Goal: Communication & Community: Answer question/provide support

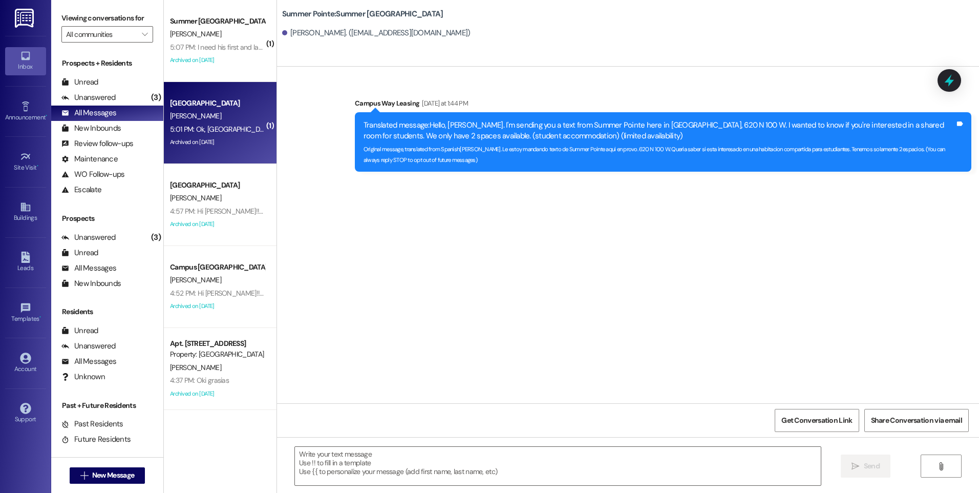
click at [203, 115] on div "[PERSON_NAME]" at bounding box center [217, 116] width 97 height 13
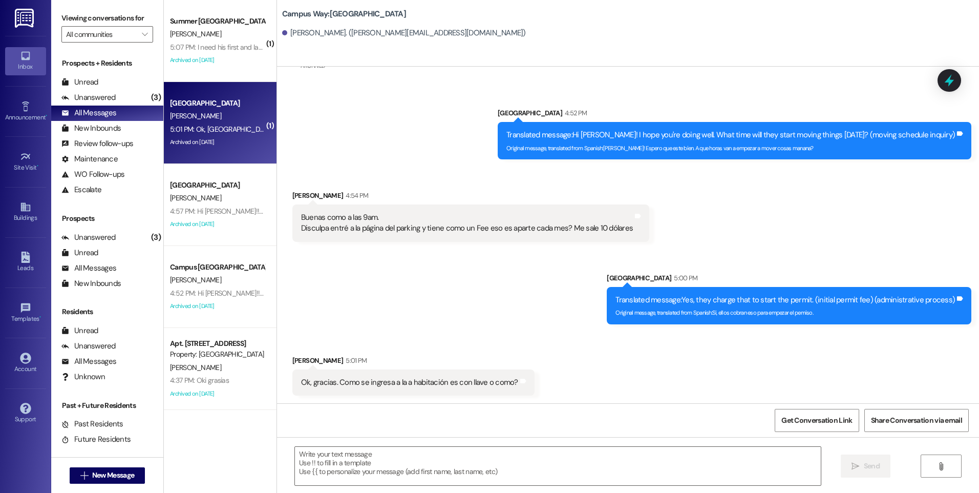
scroll to position [1952, 0]
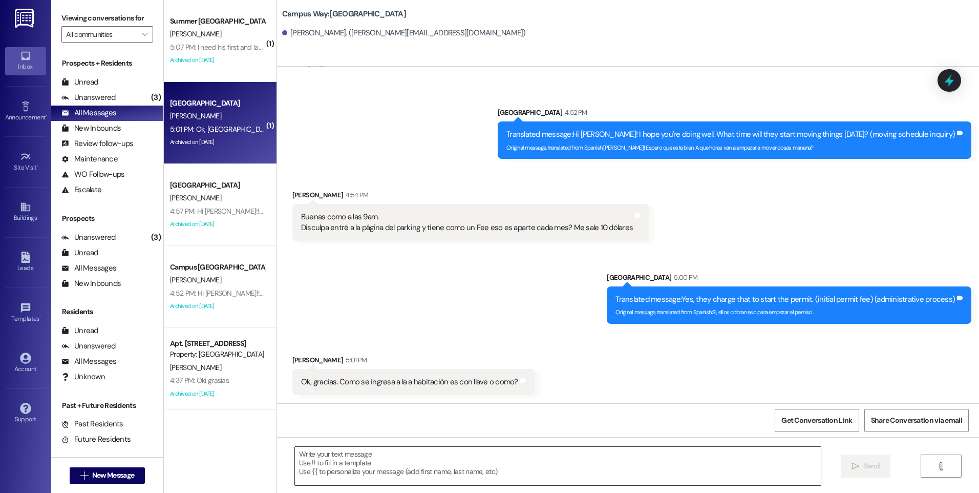
click at [431, 452] on textarea at bounding box center [557, 466] width 525 height 38
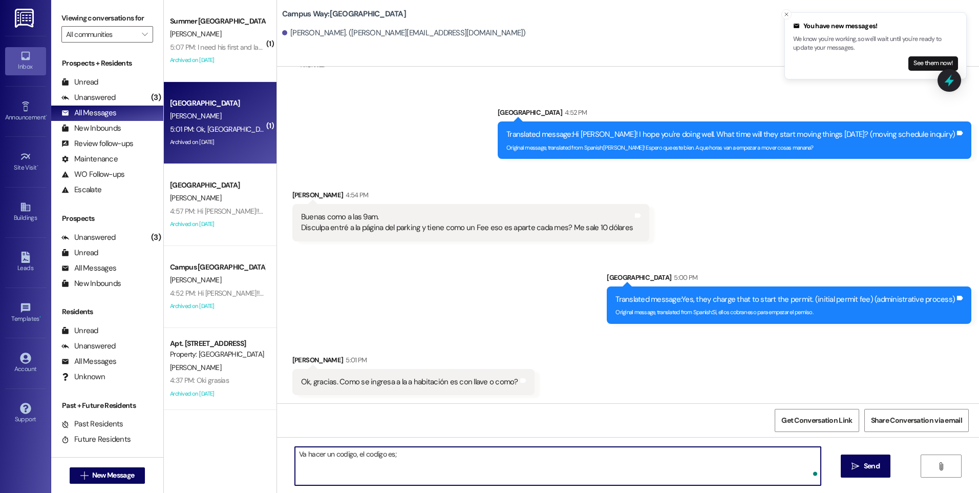
paste textarea "582019"
type textarea "Va hacer un codigo, el codigo es; 582019"
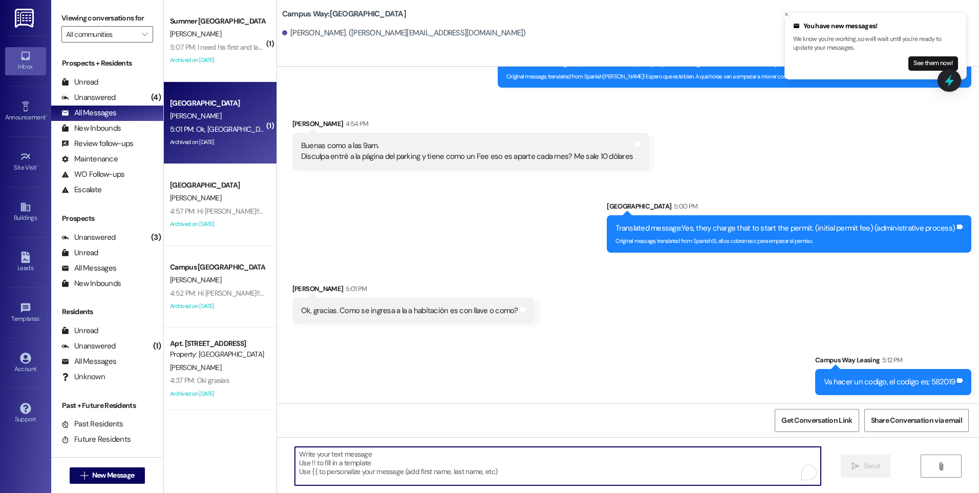
scroll to position [1819, 0]
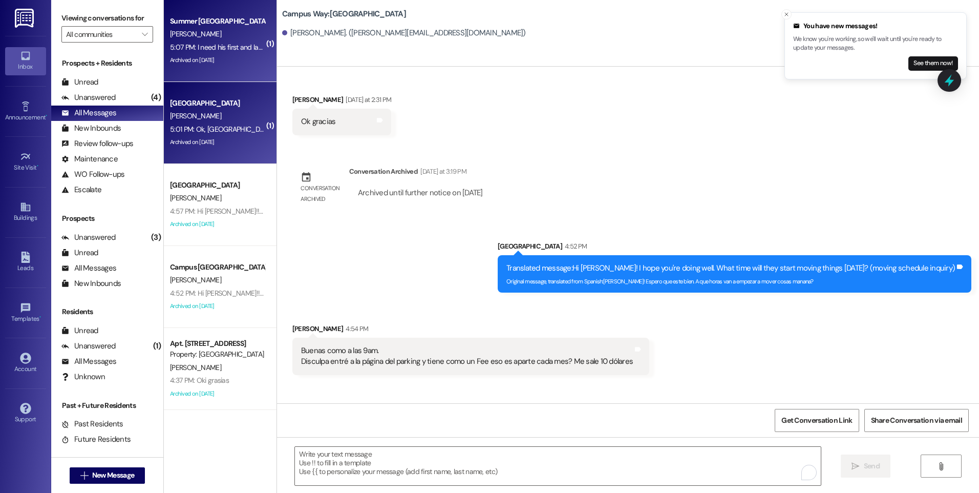
click at [204, 34] on div "[PERSON_NAME]" at bounding box center [217, 34] width 97 height 13
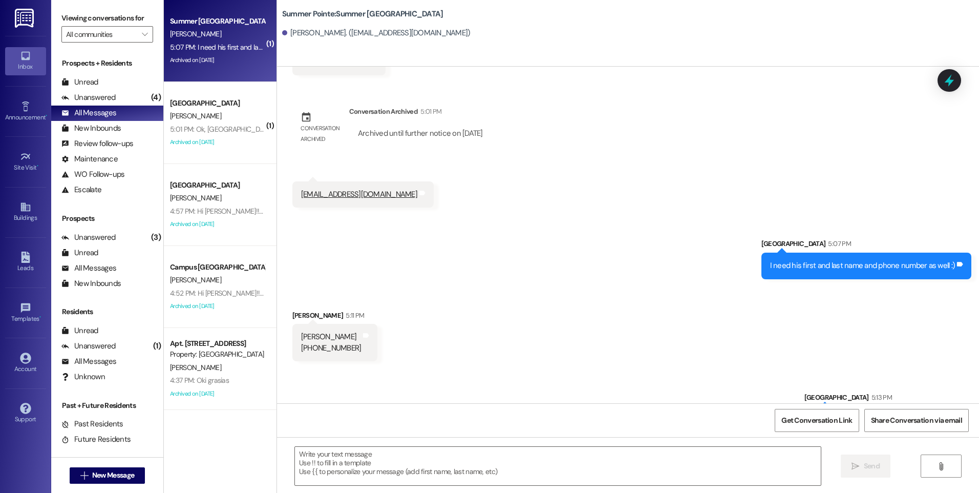
scroll to position [1204, 0]
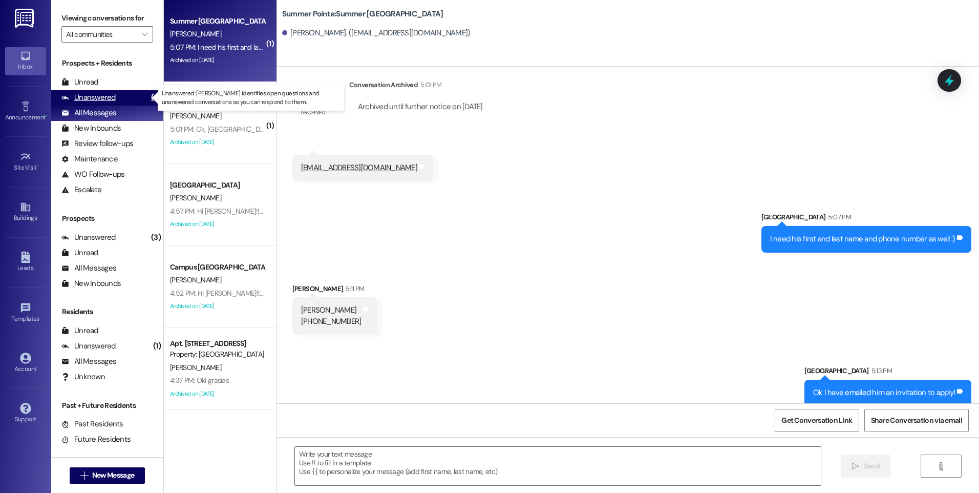
click at [106, 93] on div "Unanswered" at bounding box center [88, 97] width 54 height 11
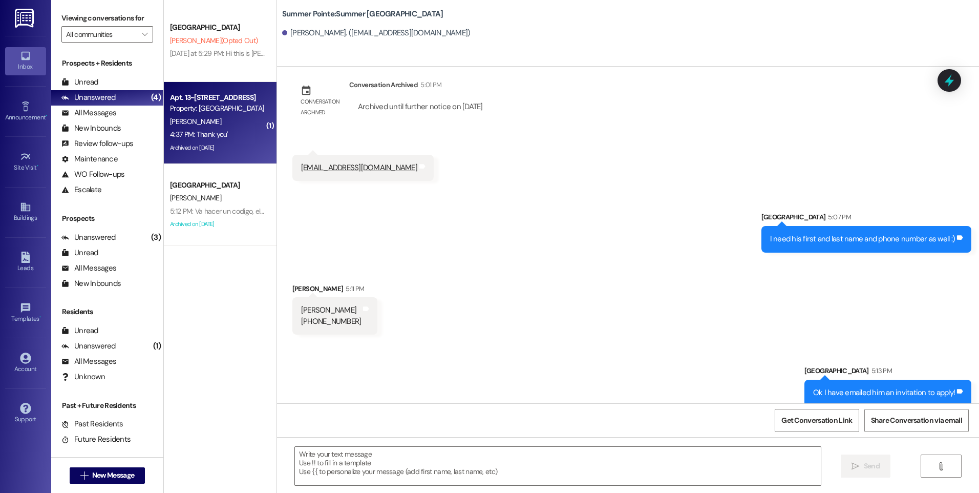
click at [191, 127] on div "[PERSON_NAME]" at bounding box center [217, 121] width 97 height 13
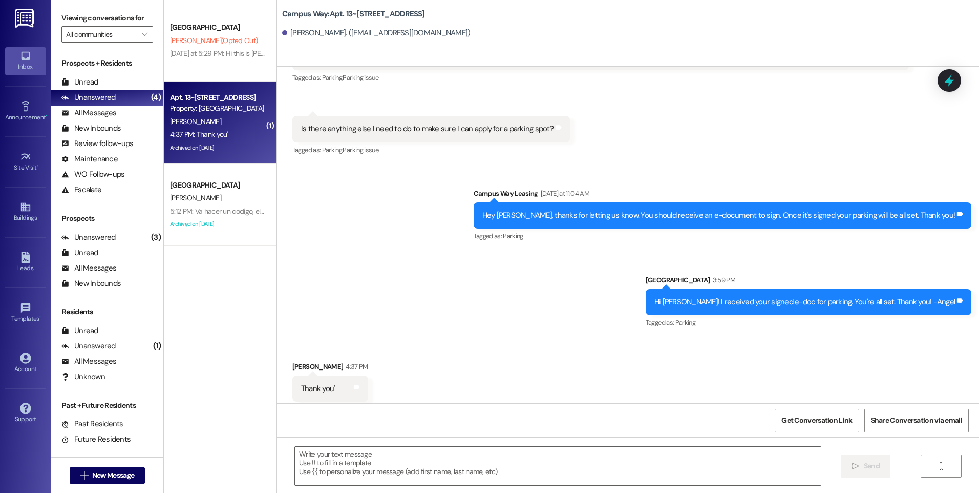
scroll to position [7863, 0]
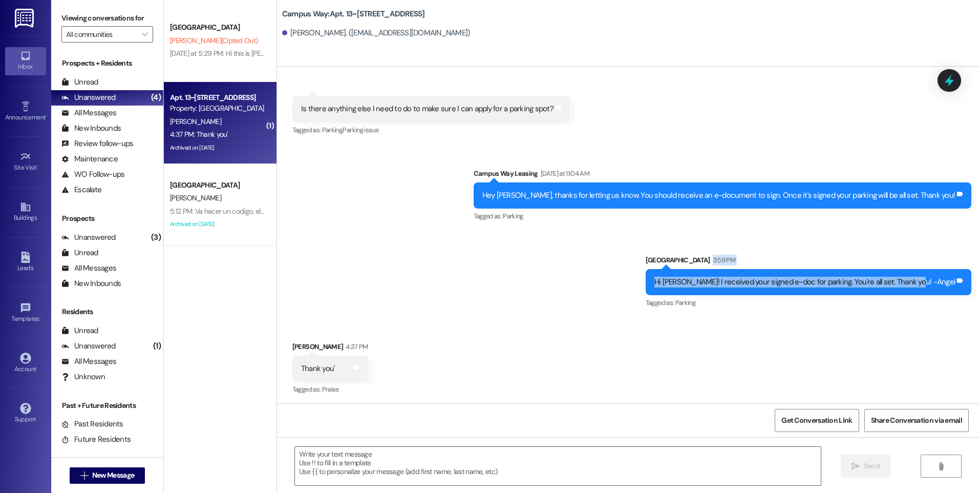
drag, startPoint x: 643, startPoint y: 189, endPoint x: 949, endPoint y: 209, distance: 306.4
click at [949, 209] on div "Sent via SMS Campus Way Leasing [DATE] at 11:04 AM Hey [PERSON_NAME], thanks fo…" at bounding box center [628, 231] width 702 height 173
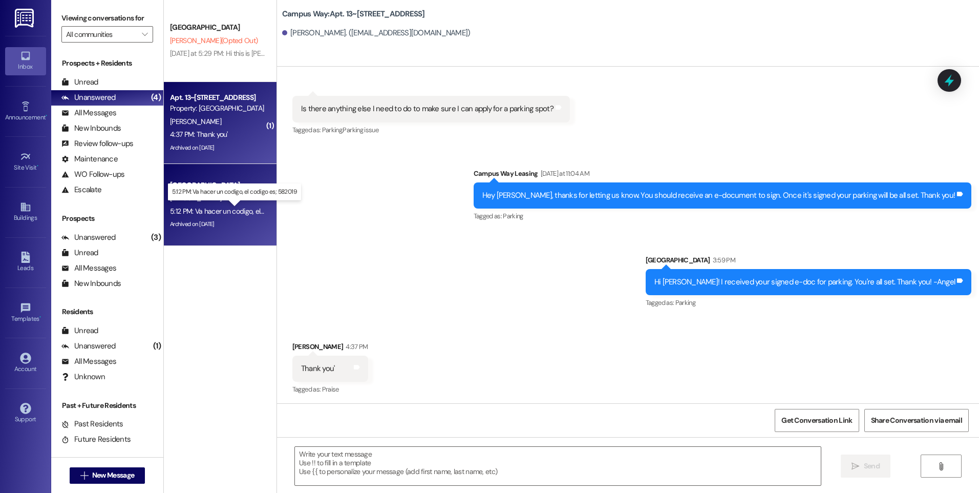
click at [229, 213] on div "5:12 PM: Va hacer un codigo, el codigo es; 582019 5:12 PM: Va hacer un codigo, …" at bounding box center [243, 210] width 147 height 9
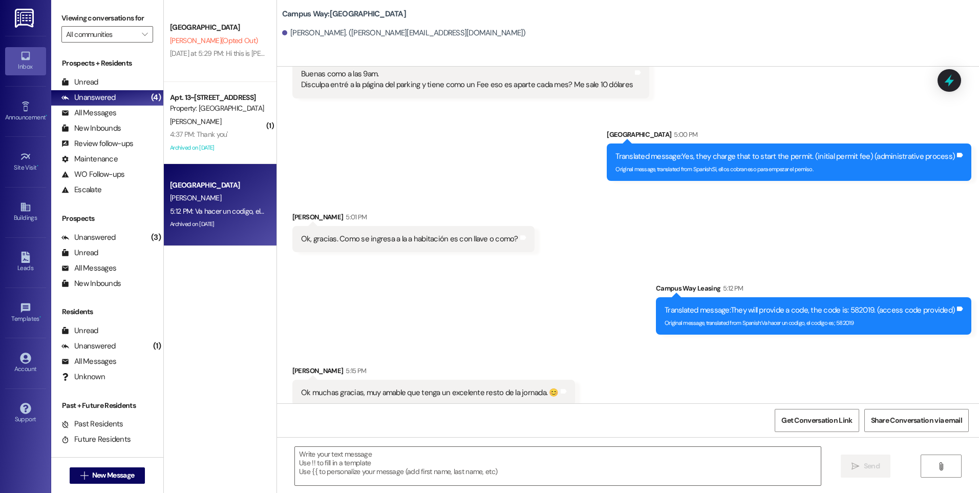
scroll to position [2106, 0]
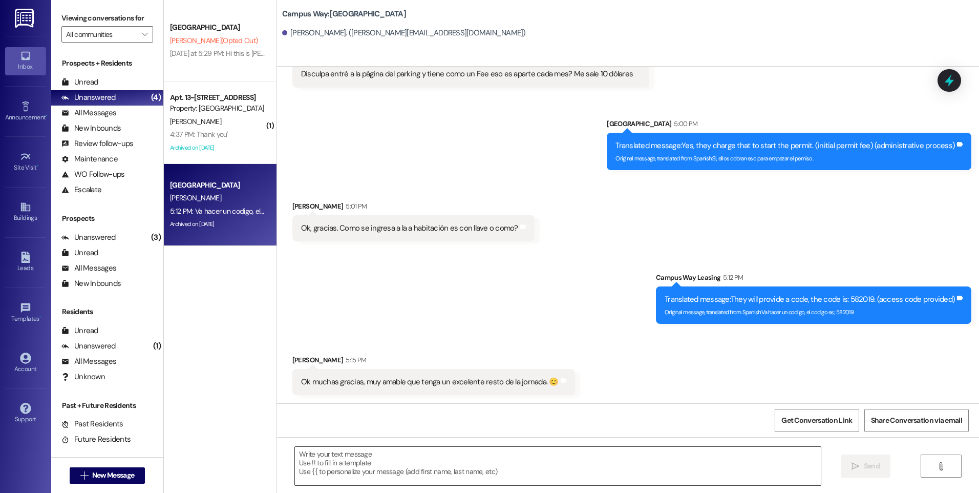
click at [426, 466] on textarea at bounding box center [557, 466] width 525 height 38
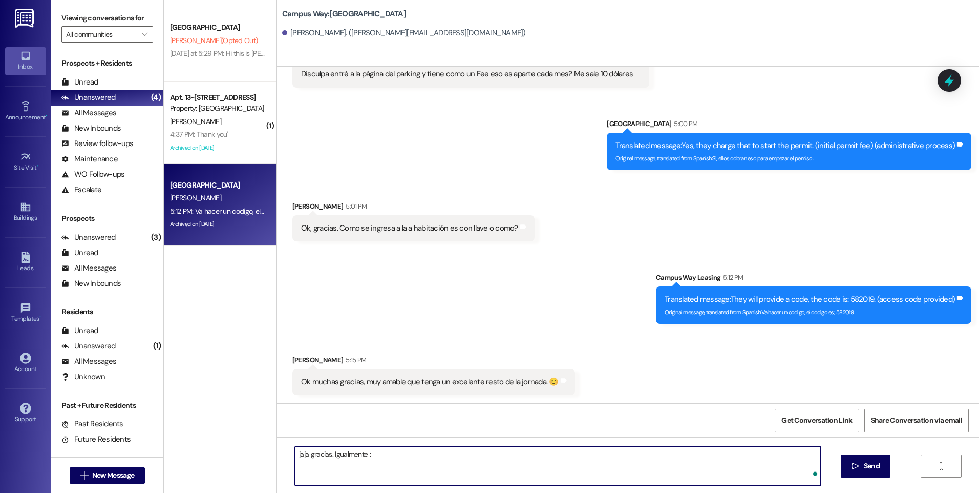
type textarea "jaja gracias. Igualmente :)"
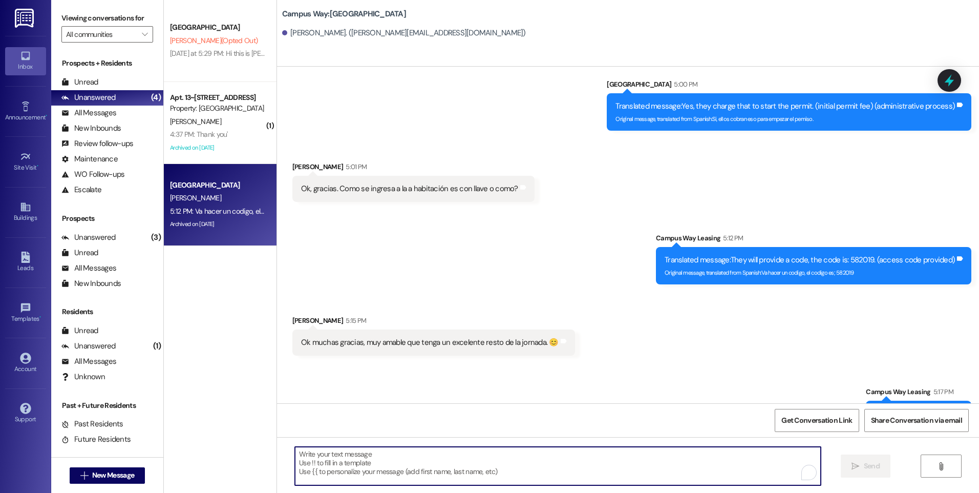
scroll to position [2177, 0]
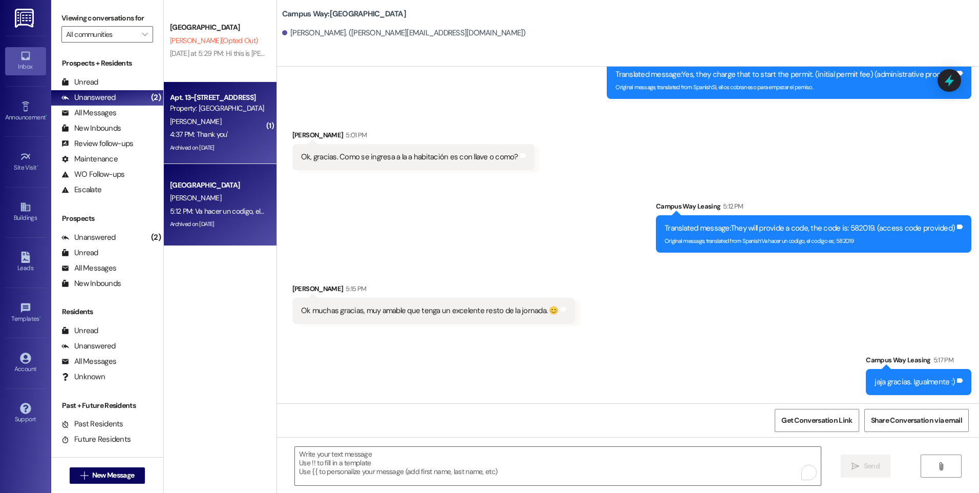
click at [228, 129] on div "4:37 PM: Thank you' 4:37 PM: Thank you'" at bounding box center [217, 134] width 97 height 13
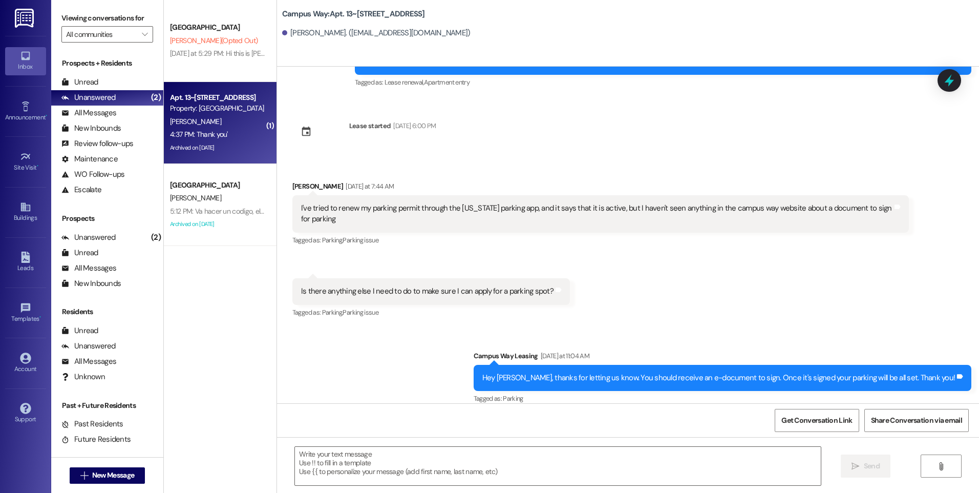
scroll to position [7863, 0]
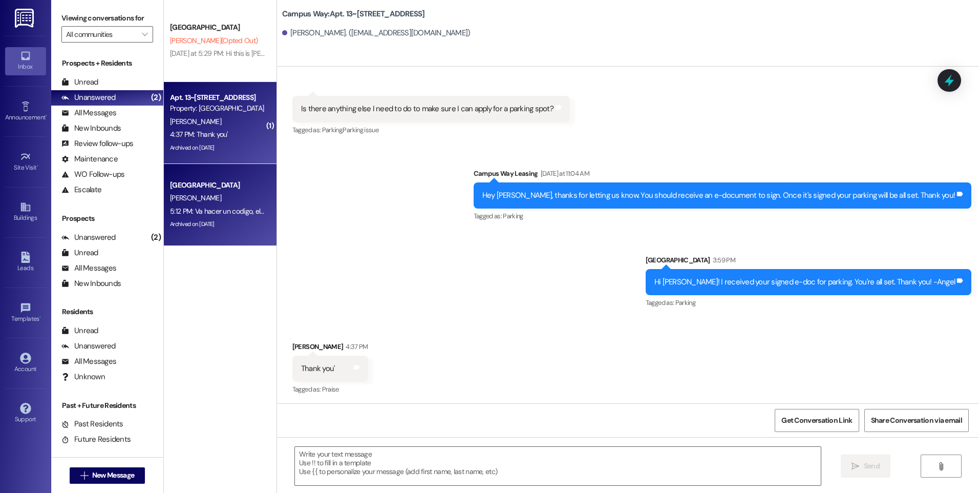
click at [209, 202] on div "[PERSON_NAME]" at bounding box center [217, 198] width 97 height 13
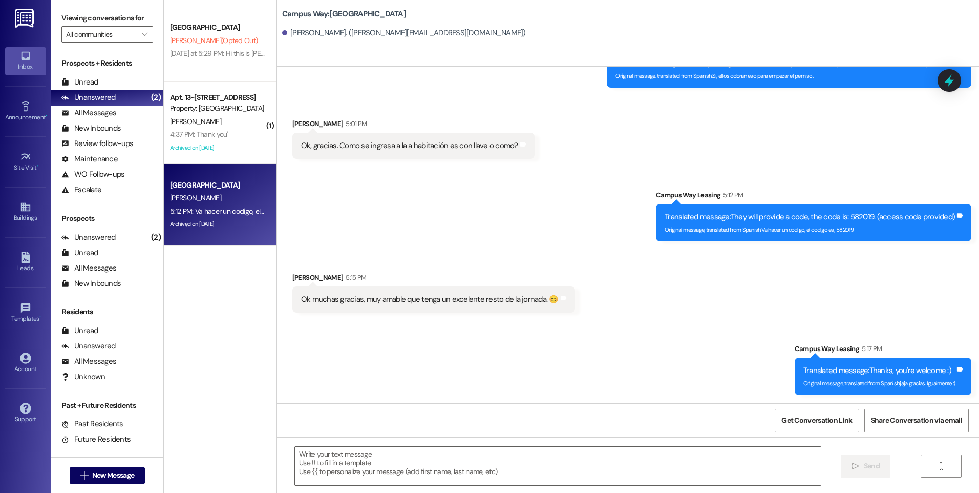
scroll to position [2189, 0]
